Goal: Task Accomplishment & Management: Use online tool/utility

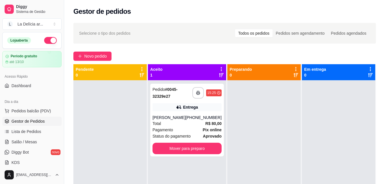
drag, startPoint x: 208, startPoint y: 142, endPoint x: 120, endPoint y: 133, distance: 88.0
click at [119, 135] on div at bounding box center [109, 172] width 73 height 184
click at [180, 100] on div "Pedido # 0045-32329e27" at bounding box center [173, 93] width 40 height 14
click at [196, 94] on button "button" at bounding box center [198, 92] width 11 height 11
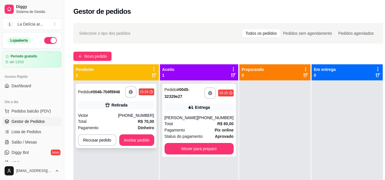
click at [135, 112] on div "(66) 99913-4724" at bounding box center [136, 115] width 36 height 6
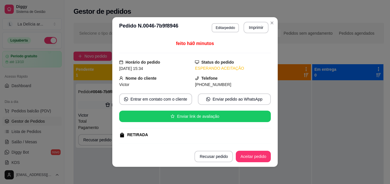
click at [216, 85] on span "(66) 9 9913-4724" at bounding box center [213, 84] width 36 height 5
click at [203, 85] on span "(66) 9 9913-4724" at bounding box center [213, 84] width 36 height 5
click at [199, 82] on div "(66) 9 9913-4724" at bounding box center [233, 85] width 76 height 6
drag, startPoint x: 199, startPoint y: 82, endPoint x: 187, endPoint y: 26, distance: 57.1
click at [180, 25] on header "**********" at bounding box center [194, 27] width 165 height 21
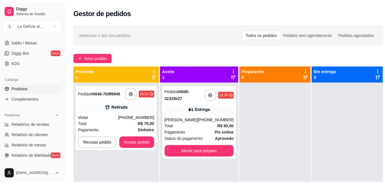
scroll to position [115, 0]
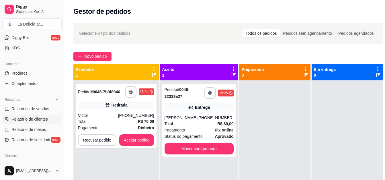
click at [35, 121] on span "Relatório de clientes" at bounding box center [29, 119] width 36 height 6
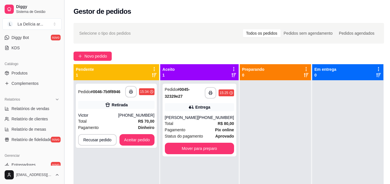
select select "30"
select select "HIGHEST_TOTAL_SPENT_WITH_ORDERS"
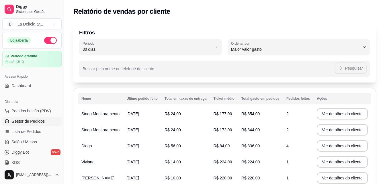
click at [28, 119] on span "Gestor de Pedidos" at bounding box center [27, 122] width 33 height 6
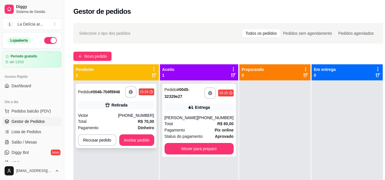
click at [143, 90] on div "15:34" at bounding box center [144, 92] width 9 height 5
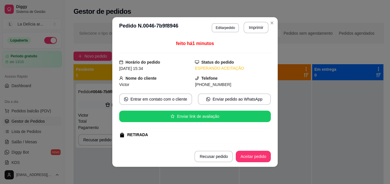
click at [204, 84] on span "(66) 9 9913-4724" at bounding box center [213, 84] width 36 height 5
click at [189, 81] on div "Nome do cliente Victor" at bounding box center [157, 81] width 76 height 13
click at [195, 77] on icon "phone" at bounding box center [197, 78] width 4 height 4
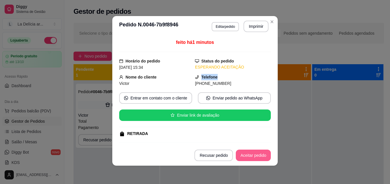
click at [256, 153] on button "Aceitar pedido" at bounding box center [253, 155] width 35 height 11
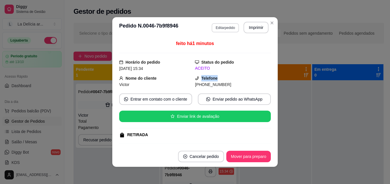
click at [216, 27] on button "Editar pedido" at bounding box center [225, 27] width 27 height 9
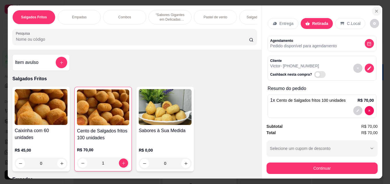
click at [375, 9] on icon "Close" at bounding box center [376, 11] width 5 height 5
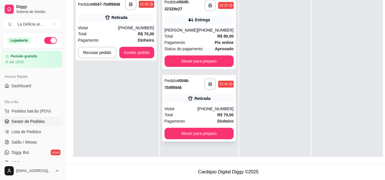
drag, startPoint x: 197, startPoint y: 103, endPoint x: 181, endPoint y: 90, distance: 20.8
click at [181, 94] on div "Retirada" at bounding box center [199, 98] width 69 height 8
click at [181, 90] on div "feito há 1 minutos Horário do pedido 23/09/2025 15:34 Status do pedido ACEITO N…" at bounding box center [193, 90] width 156 height 102
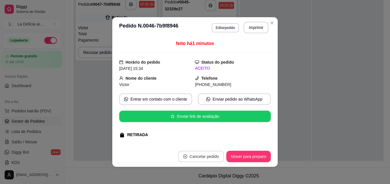
click at [202, 158] on button "Cancelar pedido" at bounding box center [201, 156] width 46 height 11
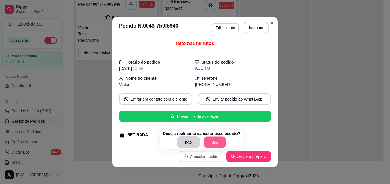
click at [208, 141] on button "Sim" at bounding box center [214, 142] width 22 height 11
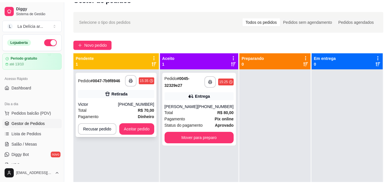
scroll to position [0, 0]
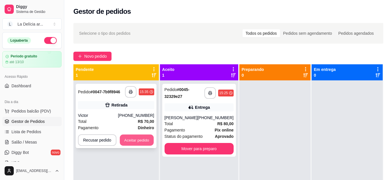
click at [142, 140] on button "Aceitar pedido" at bounding box center [137, 140] width 34 height 11
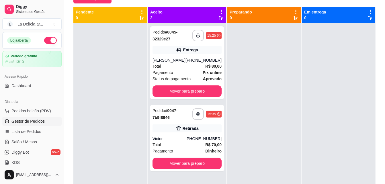
click at [143, 63] on div at bounding box center [109, 115] width 73 height 184
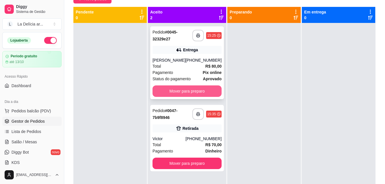
click at [182, 90] on button "Mover para preparo" at bounding box center [187, 91] width 69 height 11
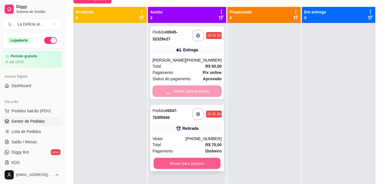
click at [191, 163] on button "Mover para preparo" at bounding box center [187, 163] width 67 height 11
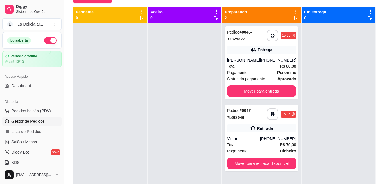
click at [183, 100] on div at bounding box center [184, 115] width 73 height 184
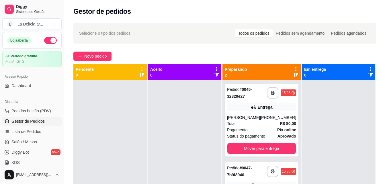
click at [187, 154] on div at bounding box center [184, 172] width 73 height 184
click at [178, 108] on div at bounding box center [184, 172] width 73 height 184
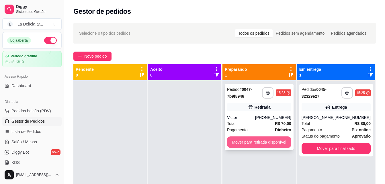
click at [265, 141] on button "Mover para retirada disponível" at bounding box center [259, 142] width 64 height 11
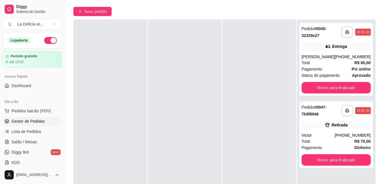
scroll to position [88, 0]
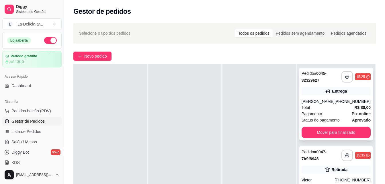
scroll to position [20, 0]
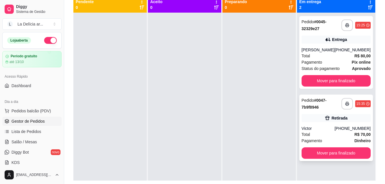
scroll to position [88, 0]
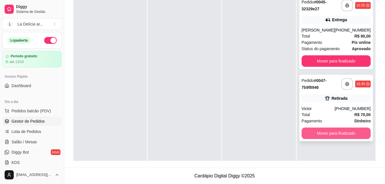
click at [343, 134] on button "Mover para finalizado" at bounding box center [336, 133] width 69 height 11
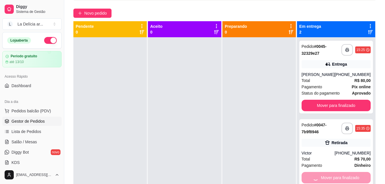
scroll to position [0, 0]
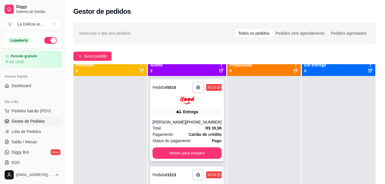
scroll to position [16, 0]
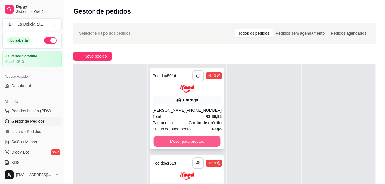
click at [190, 146] on button "Mover para preparo" at bounding box center [187, 141] width 67 height 11
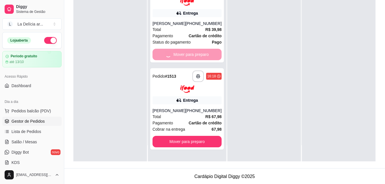
scroll to position [88, 0]
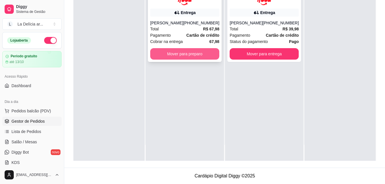
click at [187, 53] on button "Mover para preparo" at bounding box center [184, 53] width 69 height 11
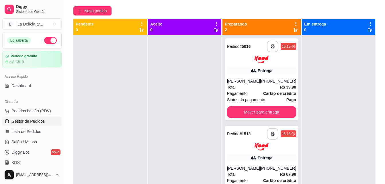
scroll to position [0, 0]
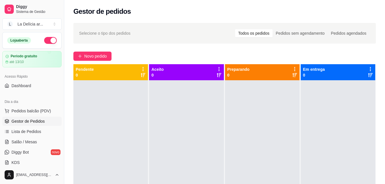
click at [114, 103] on div at bounding box center [110, 172] width 75 height 184
click at [191, 137] on div at bounding box center [186, 172] width 75 height 184
click at [249, 123] on div at bounding box center [262, 172] width 75 height 184
